Goal: Transaction & Acquisition: Purchase product/service

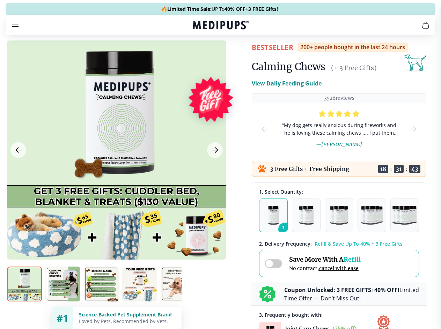
click at [201, 56] on span "Supplements" at bounding box center [218, 59] width 35 height 7
click at [236, 55] on icon "button" at bounding box center [240, 59] width 8 height 8
click at [421, 29] on icon "cart" at bounding box center [425, 25] width 8 height 8
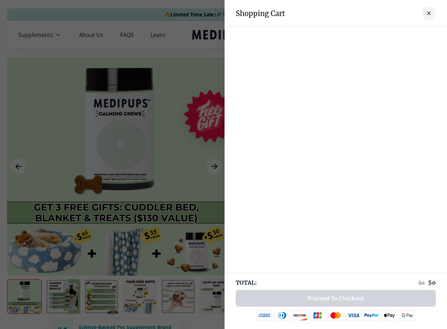
click at [339, 35] on div at bounding box center [336, 34] width 222 height 14
click at [394, 35] on div at bounding box center [336, 34] width 222 height 14
click at [417, 35] on div at bounding box center [336, 34] width 222 height 14
click at [116, 167] on div at bounding box center [223, 164] width 447 height 329
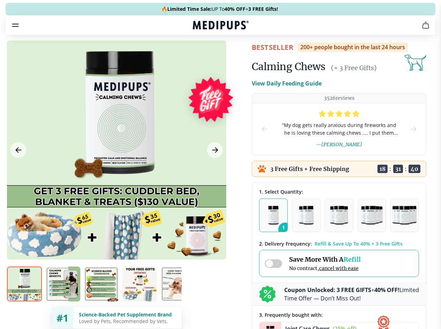
click at [18, 153] on icon "Previous Image" at bounding box center [18, 150] width 5 height 5
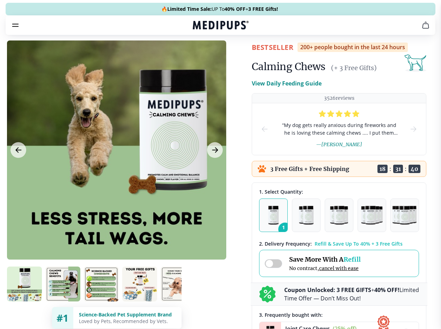
click at [214, 153] on icon "Next Image" at bounding box center [214, 150] width 5 height 5
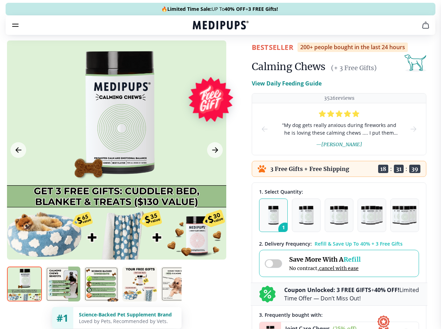
click at [24, 297] on img at bounding box center [24, 284] width 35 height 35
